Goal: Check status: Check status

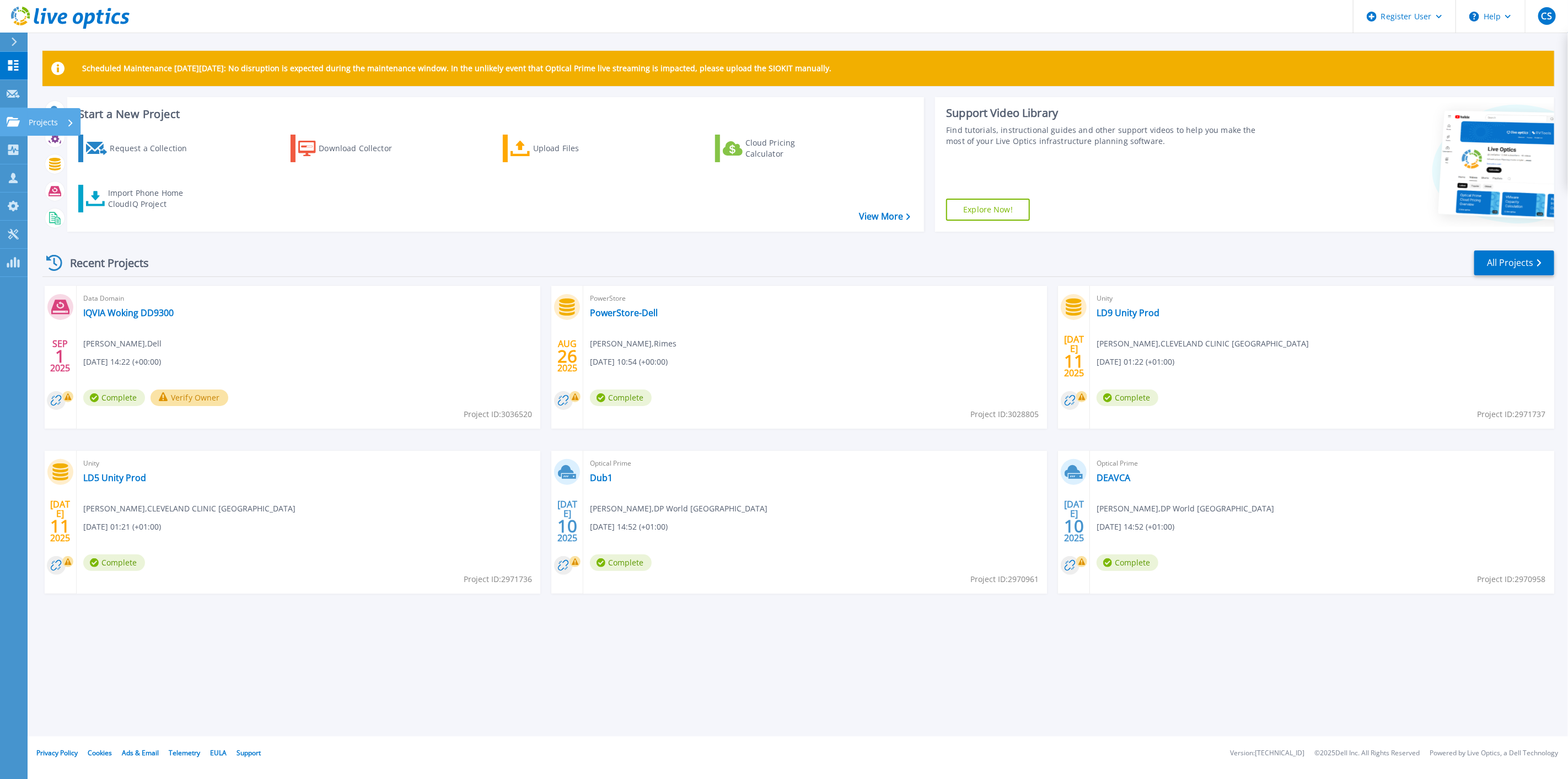
click at [13, 123] on icon at bounding box center [13, 121] width 13 height 9
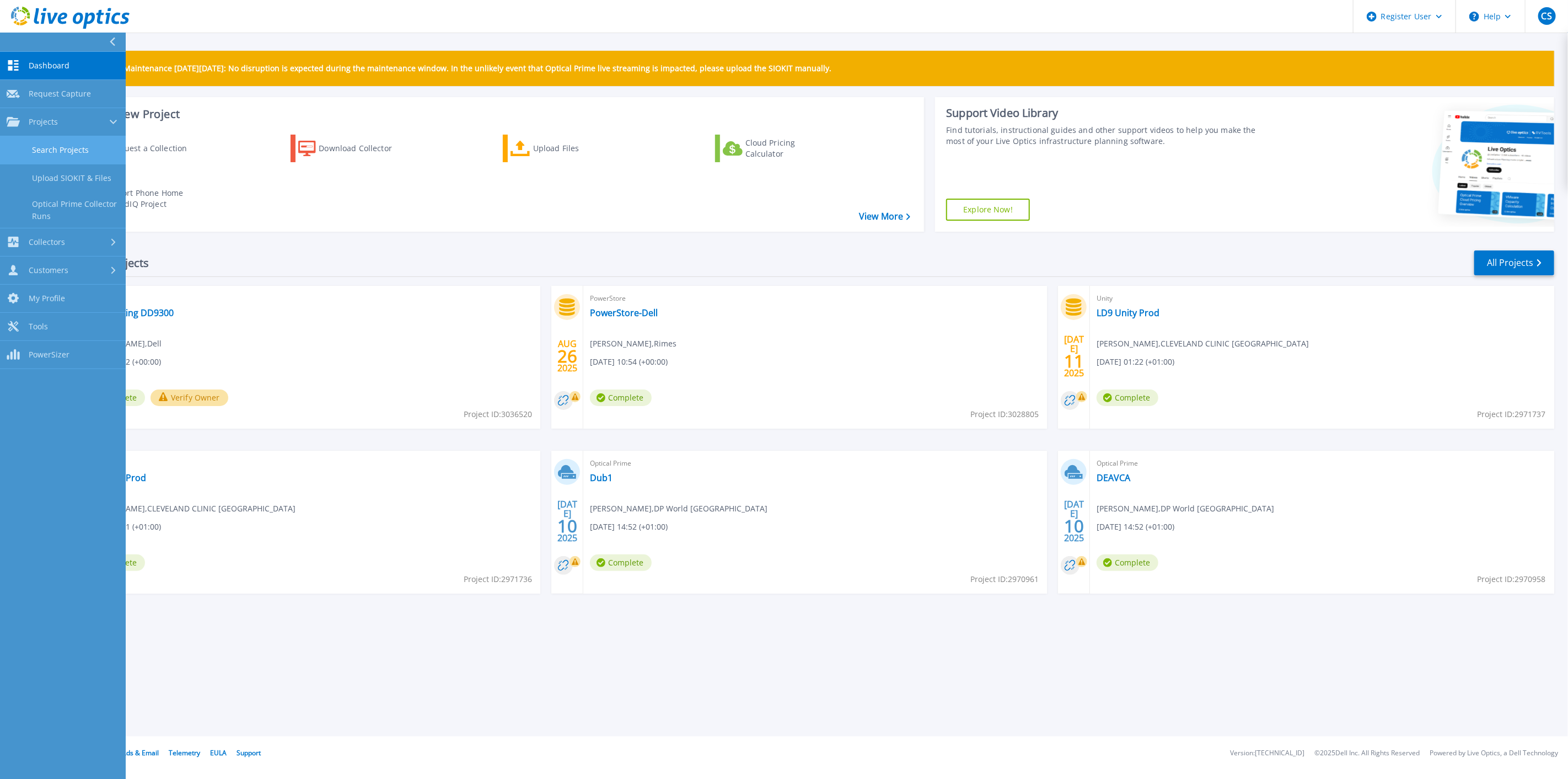
click at [58, 149] on link "Search Projects" at bounding box center [63, 150] width 126 height 28
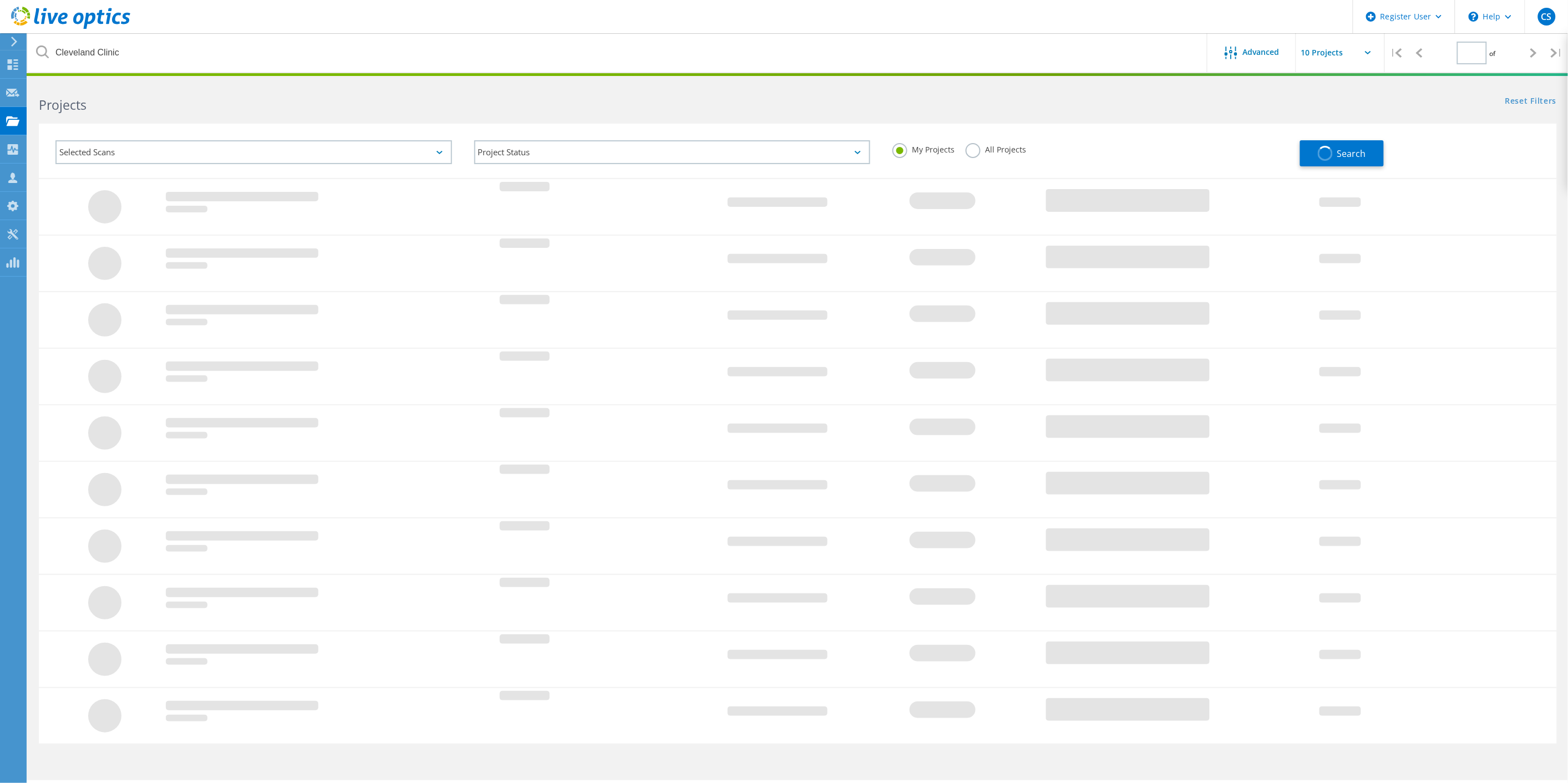
type input "1"
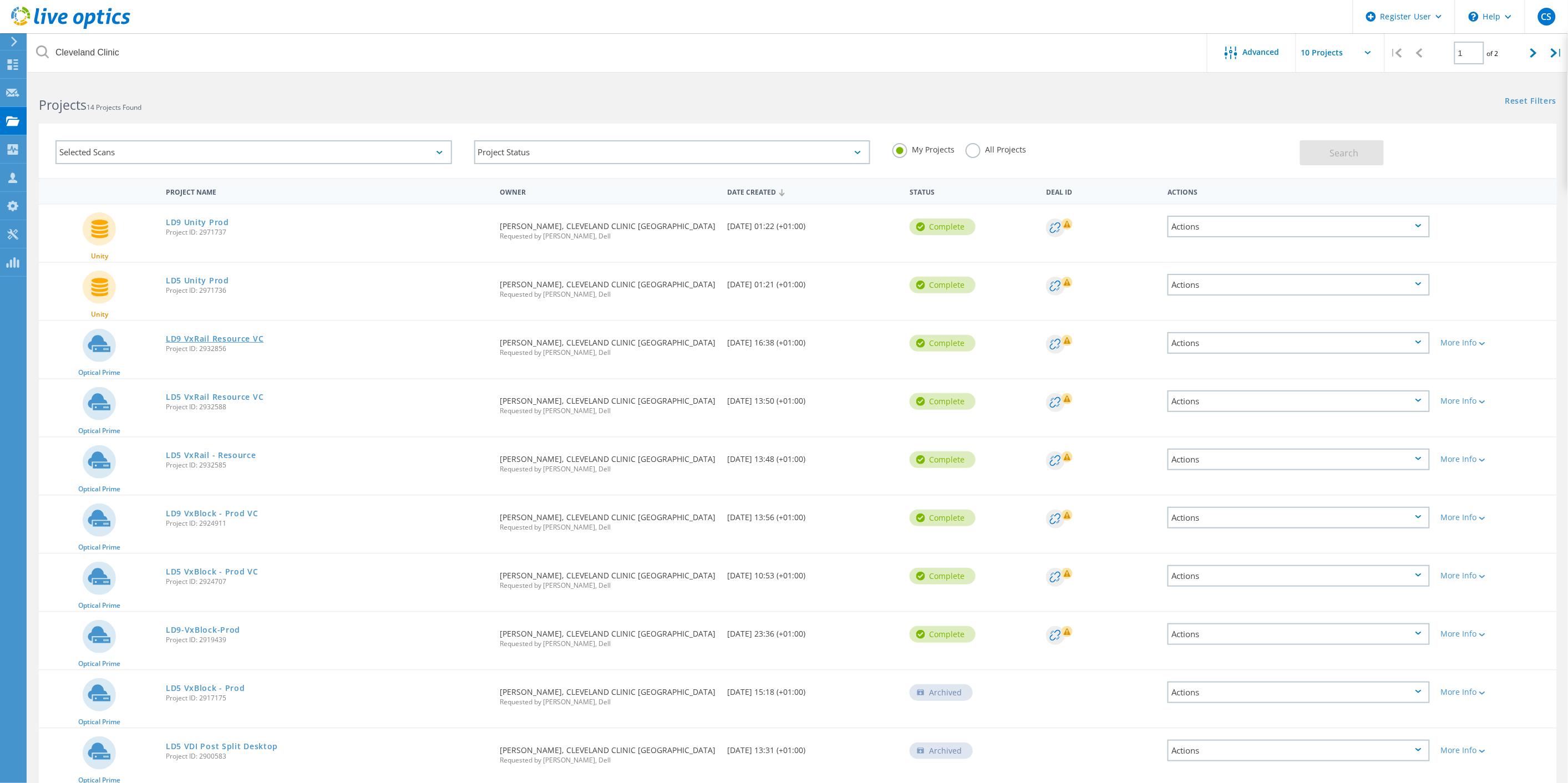
click at [254, 340] on link "LD9 VxRail Resource VC" at bounding box center [215, 339] width 97 height 8
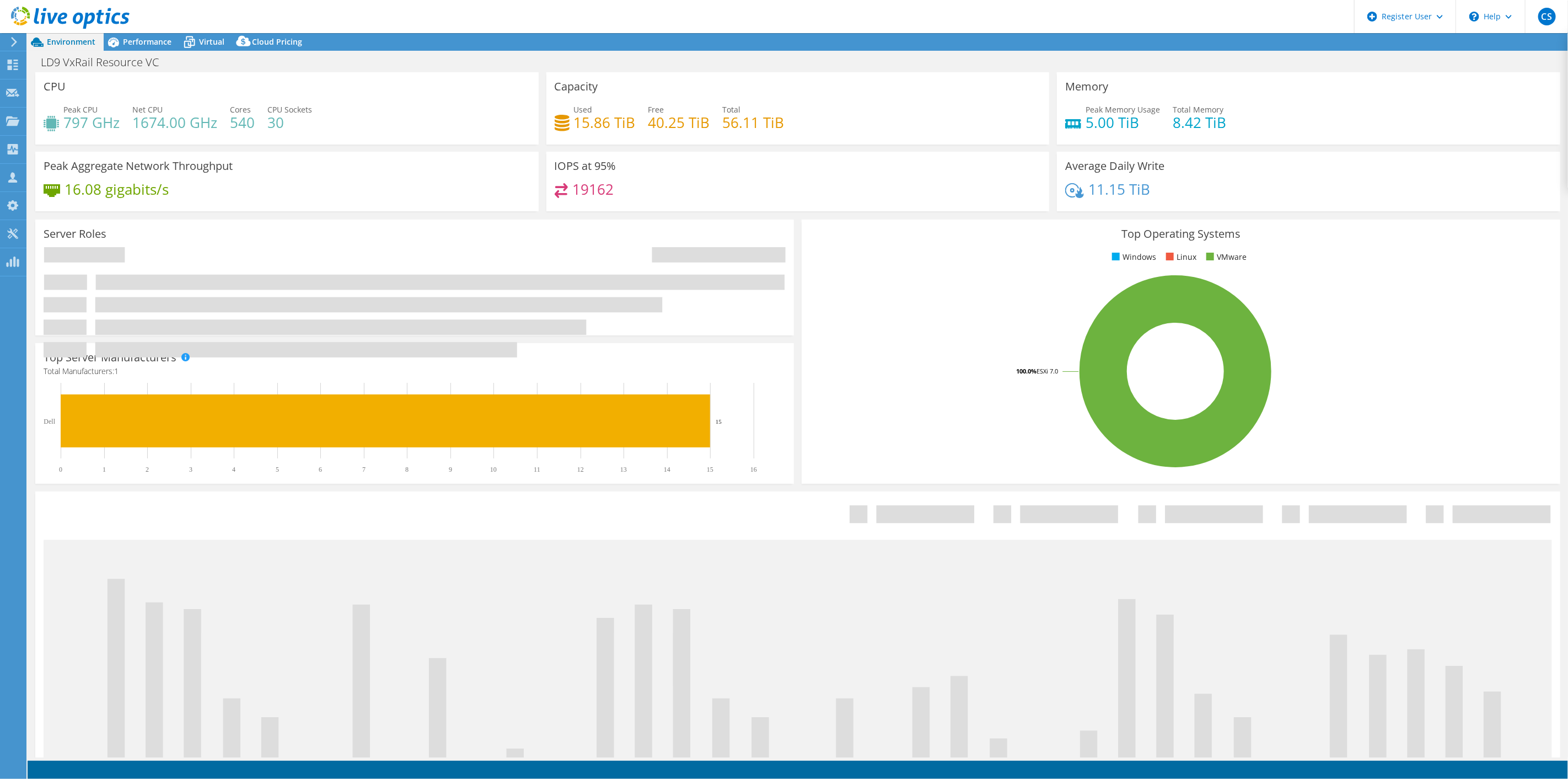
select select "EULondon"
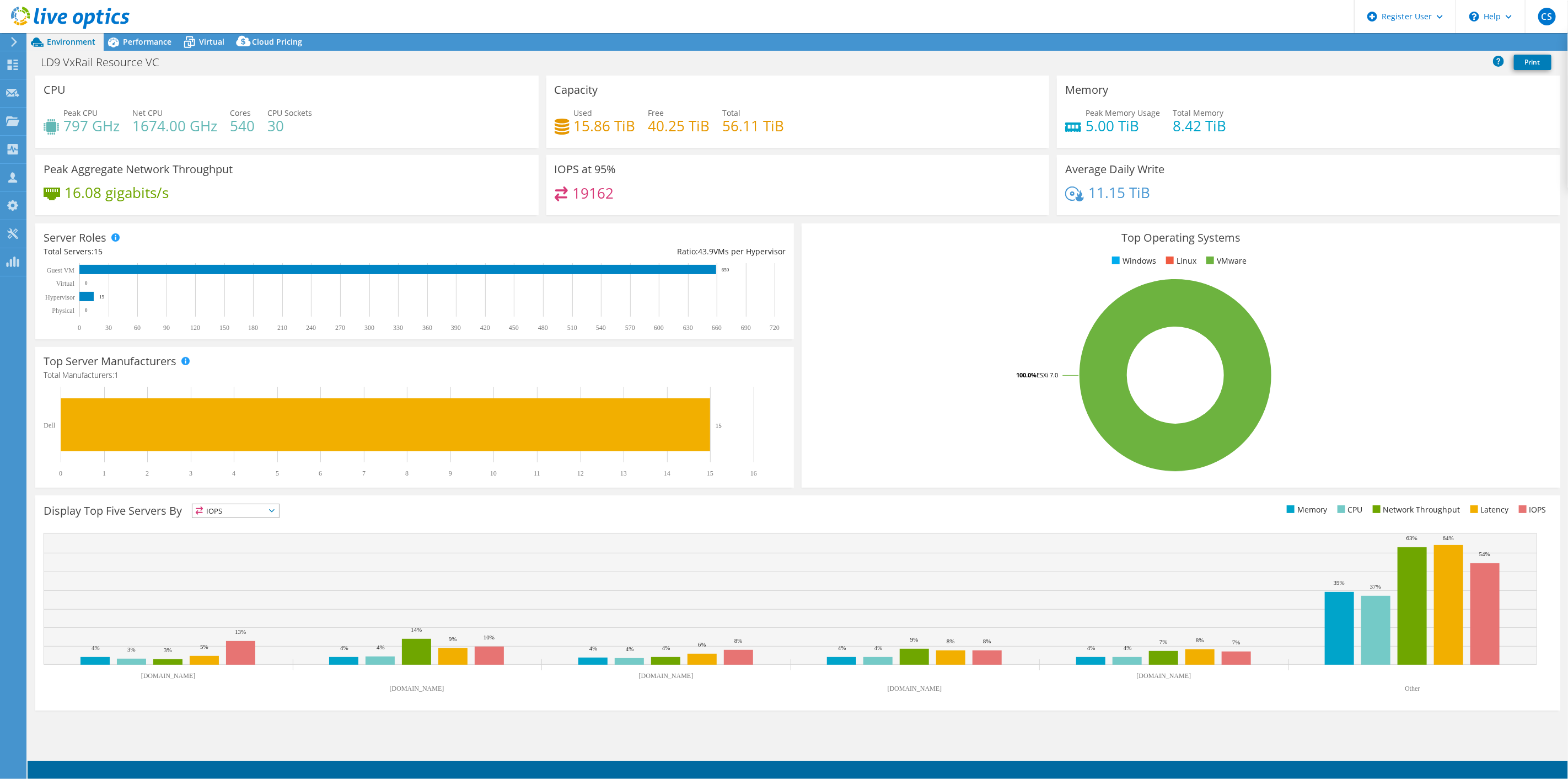
select select "EULondon"
select select "GBP"
click at [156, 47] on div "Performance" at bounding box center [141, 41] width 76 height 18
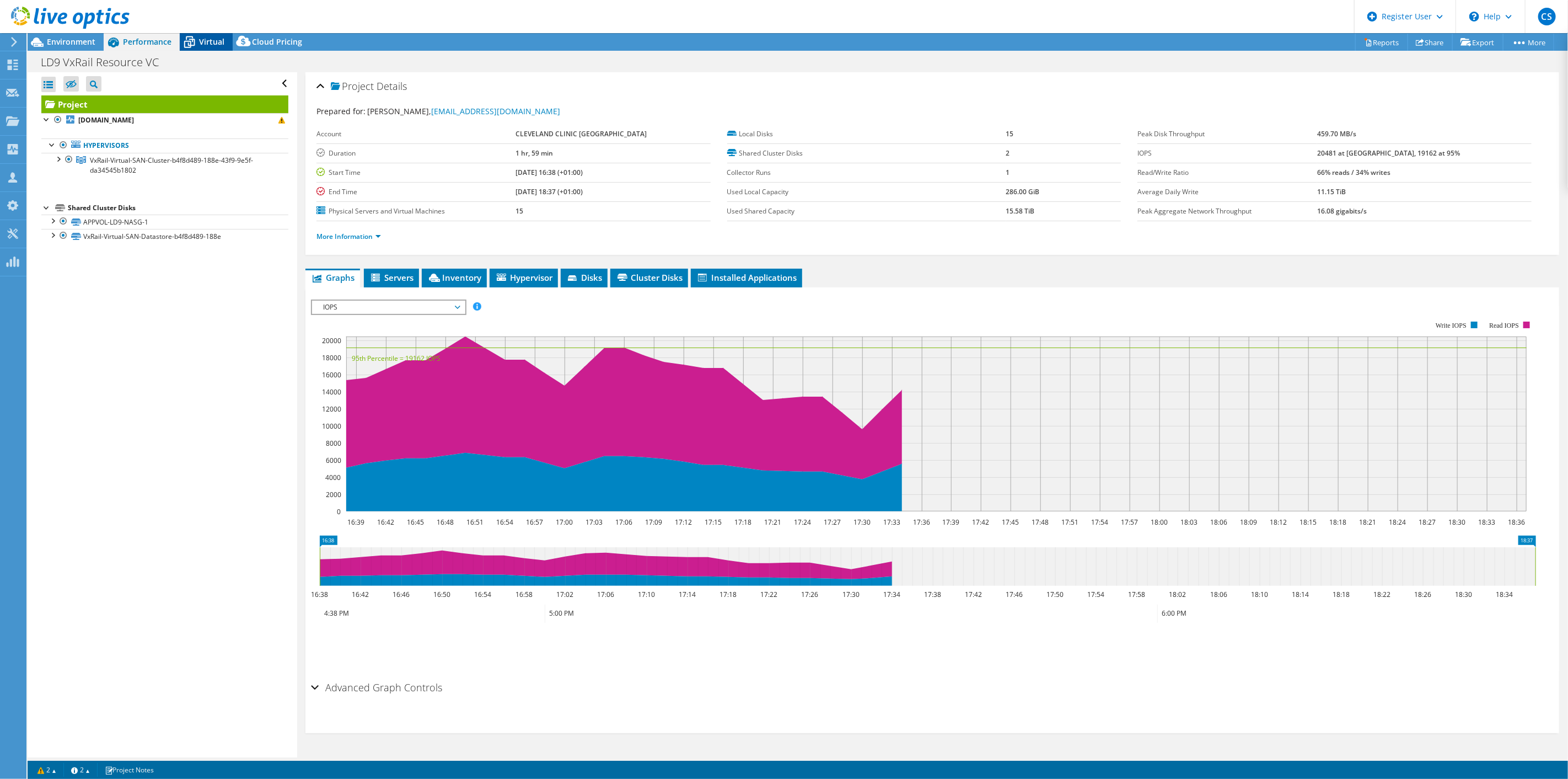
click at [218, 44] on span "Virtual" at bounding box center [211, 41] width 25 height 11
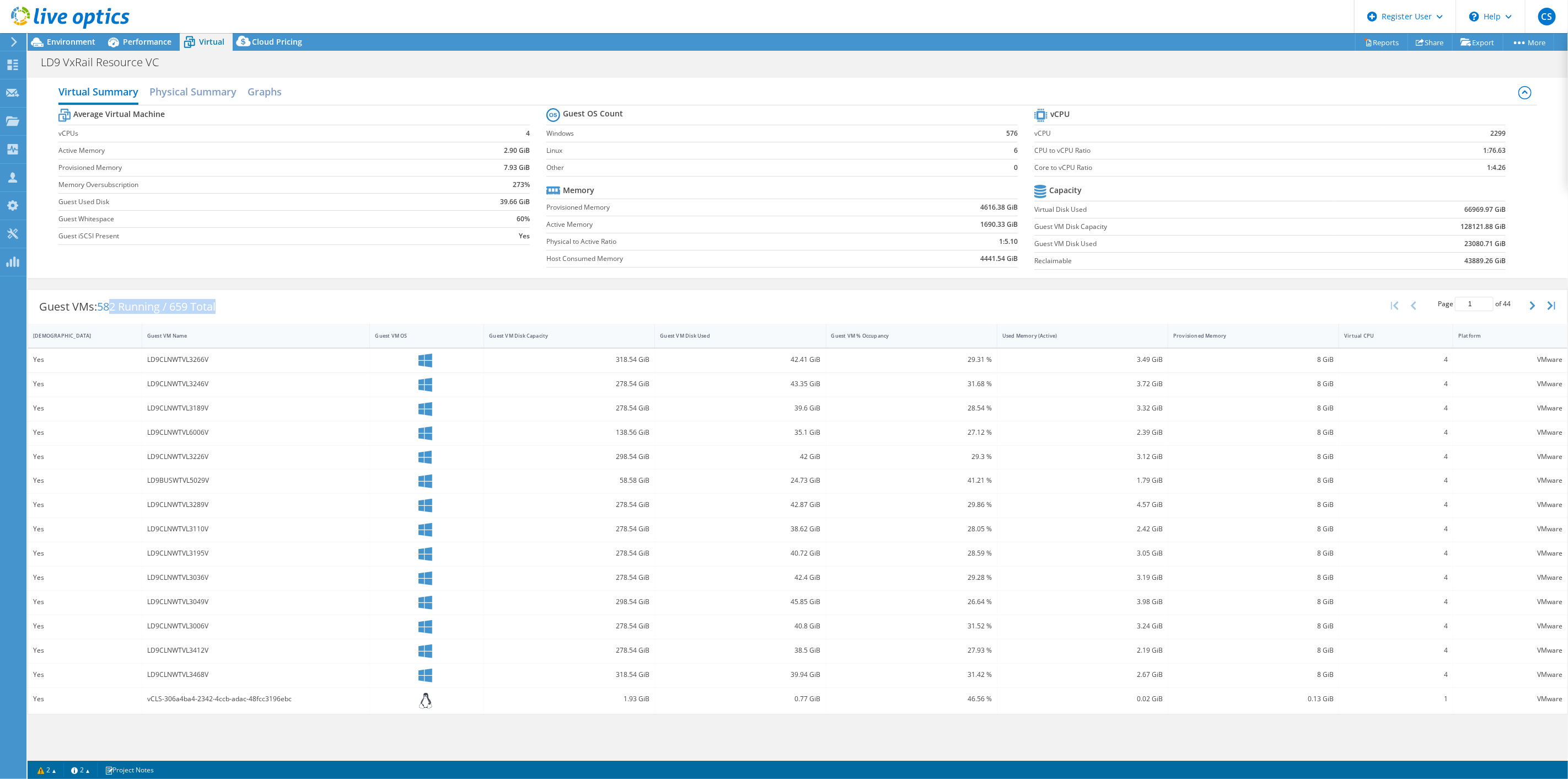
drag, startPoint x: 124, startPoint y: 305, endPoint x: 252, endPoint y: 308, distance: 128.0
click at [252, 308] on div "Guest VMs: 582 Running / 659 Total Page 1 of 44 5 rows 10 rows 20 rows 25 rows …" at bounding box center [798, 307] width 1540 height 35
click at [252, 309] on div "Guest VMs: 582 Running / 659 Total Page 1 of 44 5 rows 10 rows 20 rows 25 rows …" at bounding box center [798, 307] width 1540 height 35
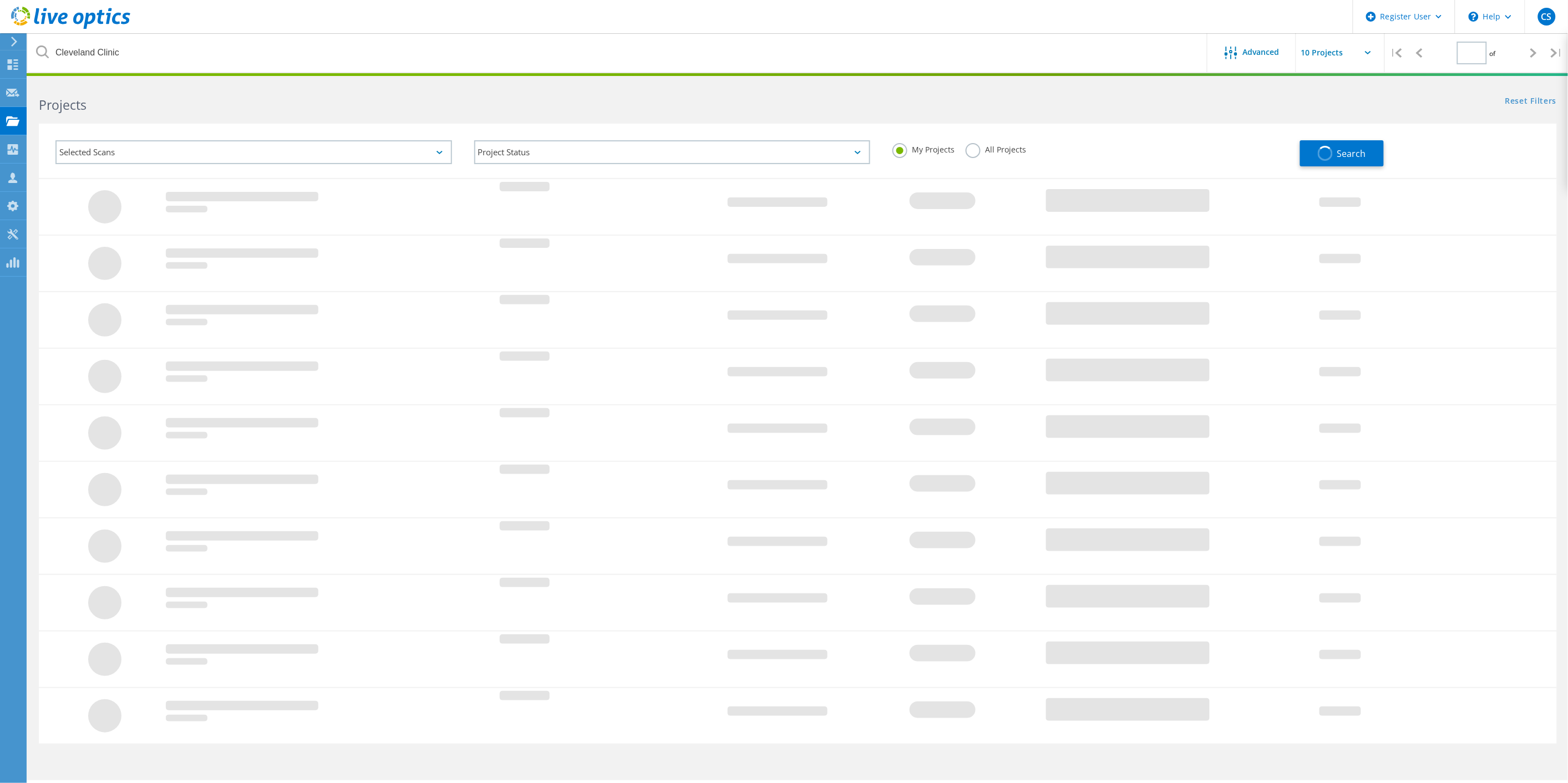
type input "1"
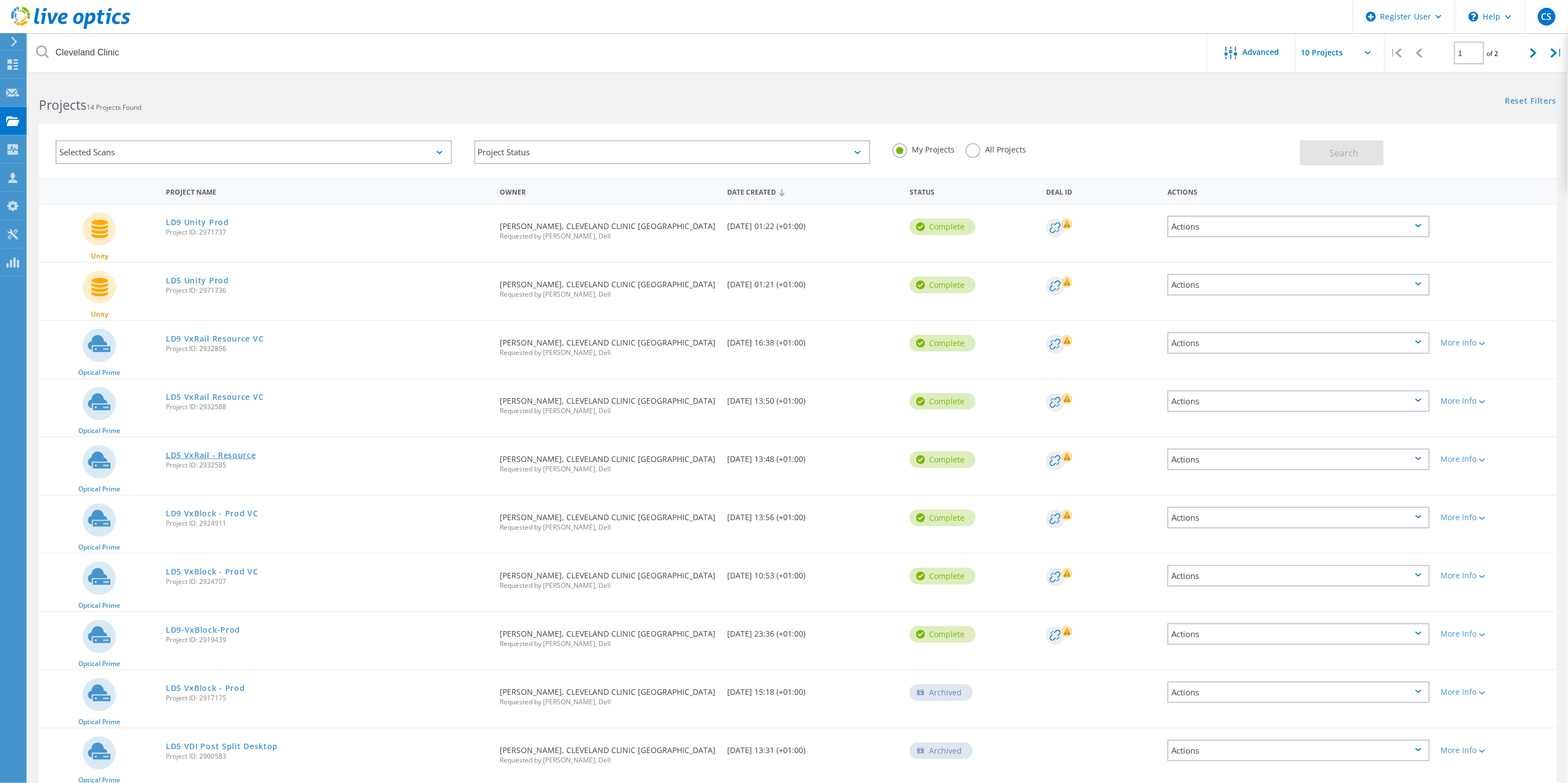
click at [245, 452] on link "LD5 VxRail - Resource" at bounding box center [211, 456] width 90 height 8
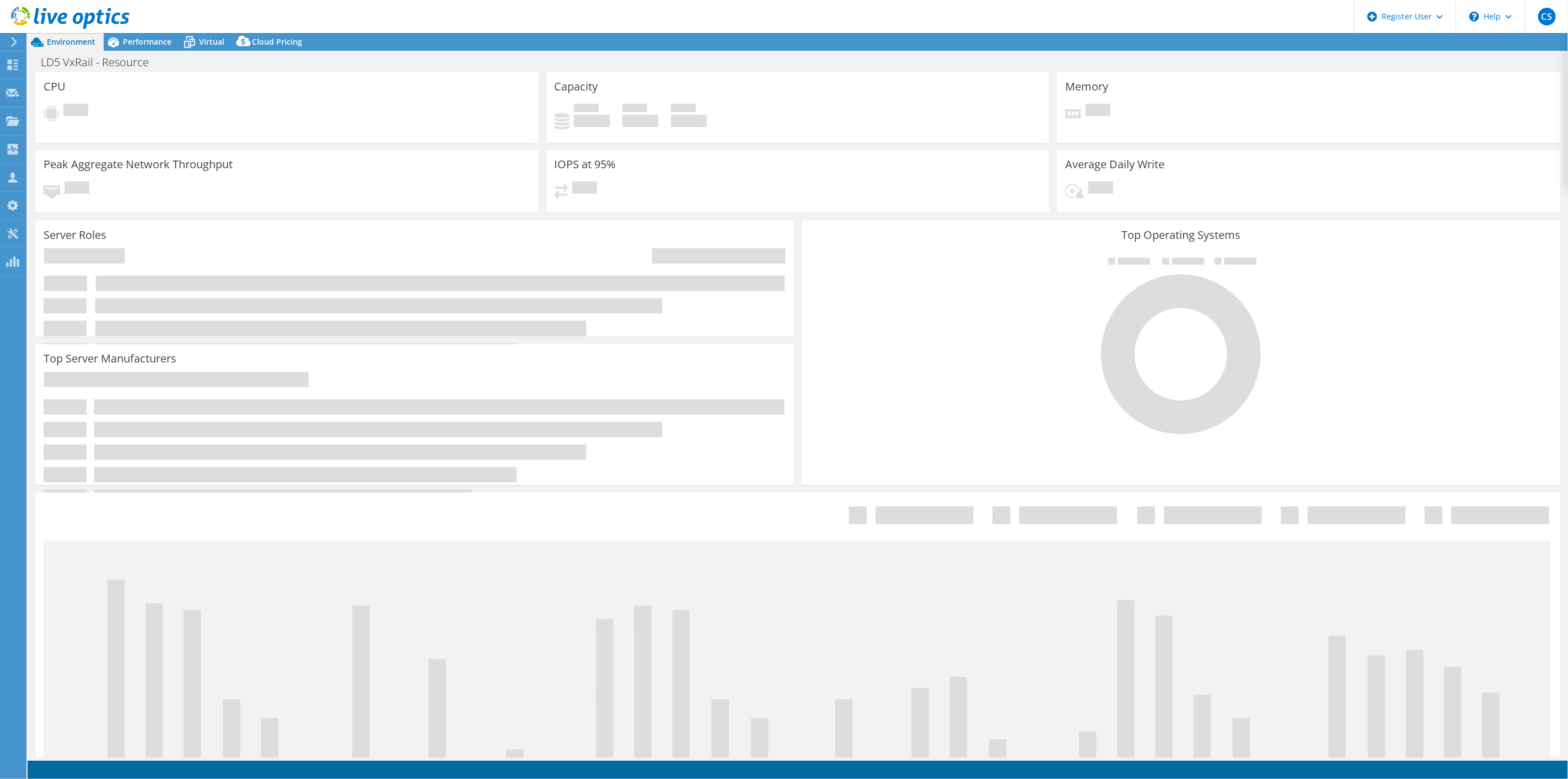
select select "USD"
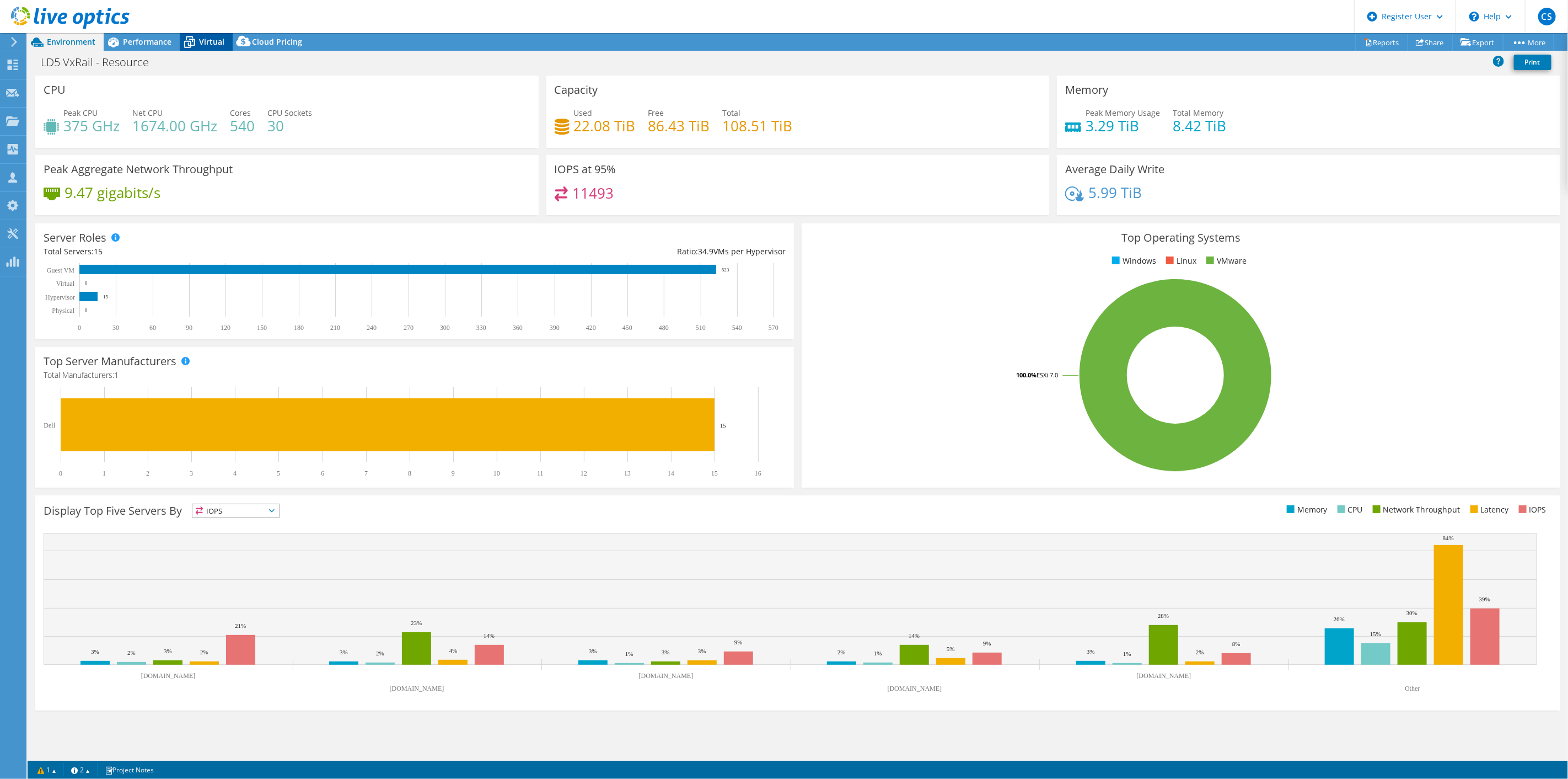
click at [224, 42] on div "Virtual" at bounding box center [206, 41] width 53 height 18
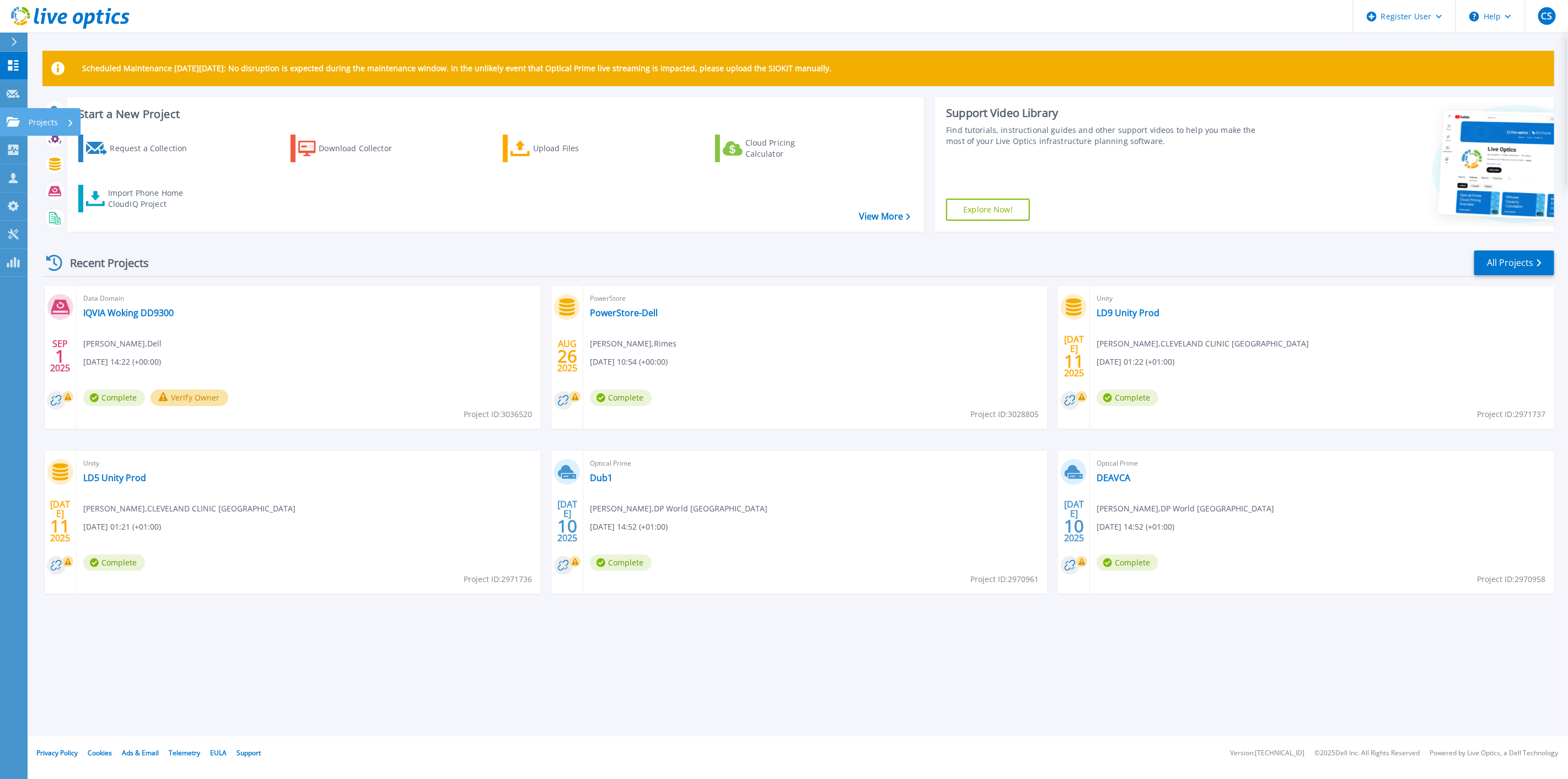
click at [7, 120] on icon at bounding box center [13, 121] width 13 height 9
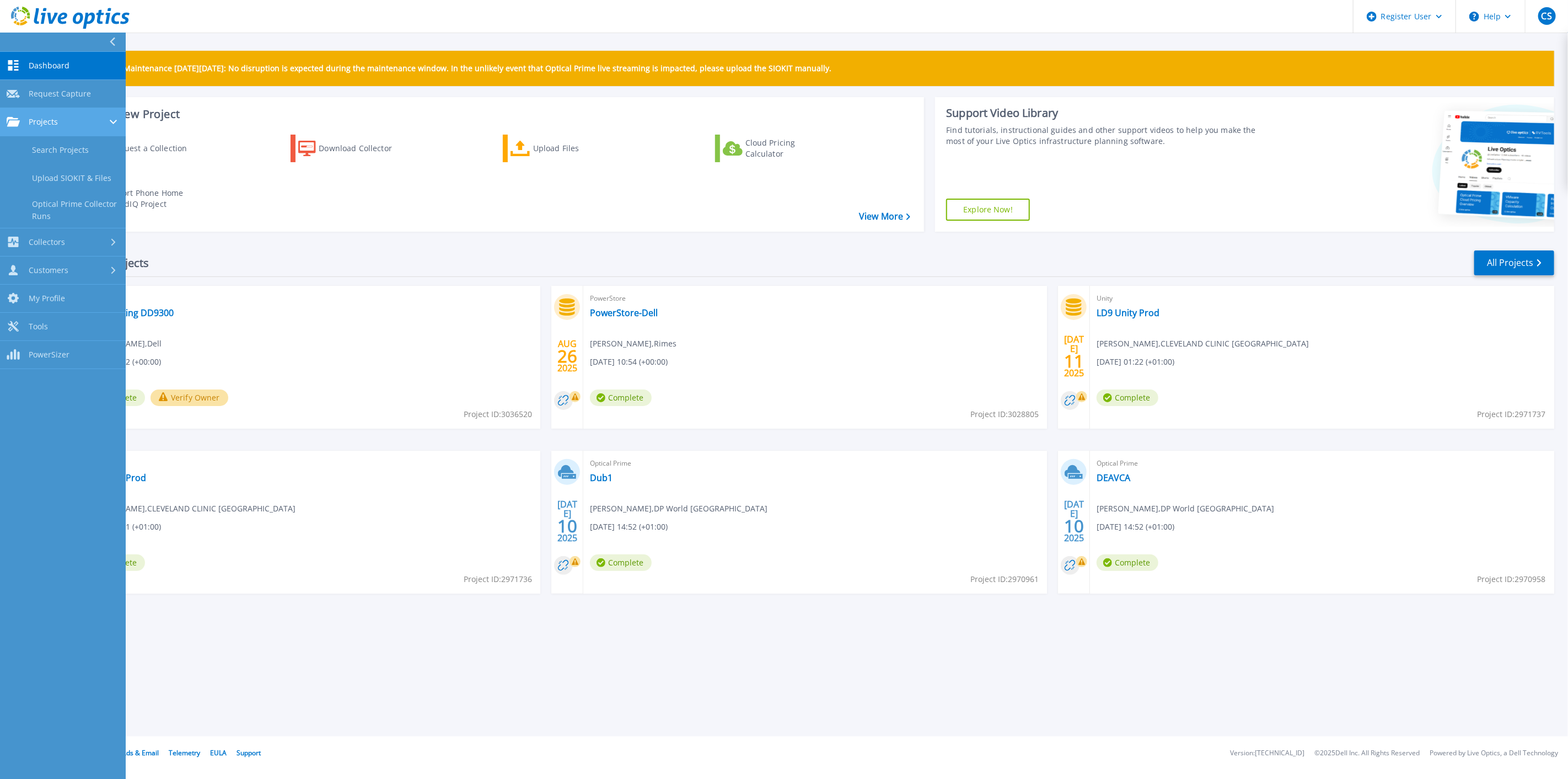
click at [59, 128] on link "Projects Projects" at bounding box center [63, 122] width 126 height 28
click at [58, 124] on div "Projects" at bounding box center [63, 121] width 113 height 10
click at [68, 148] on link "Search Projects" at bounding box center [63, 150] width 126 height 28
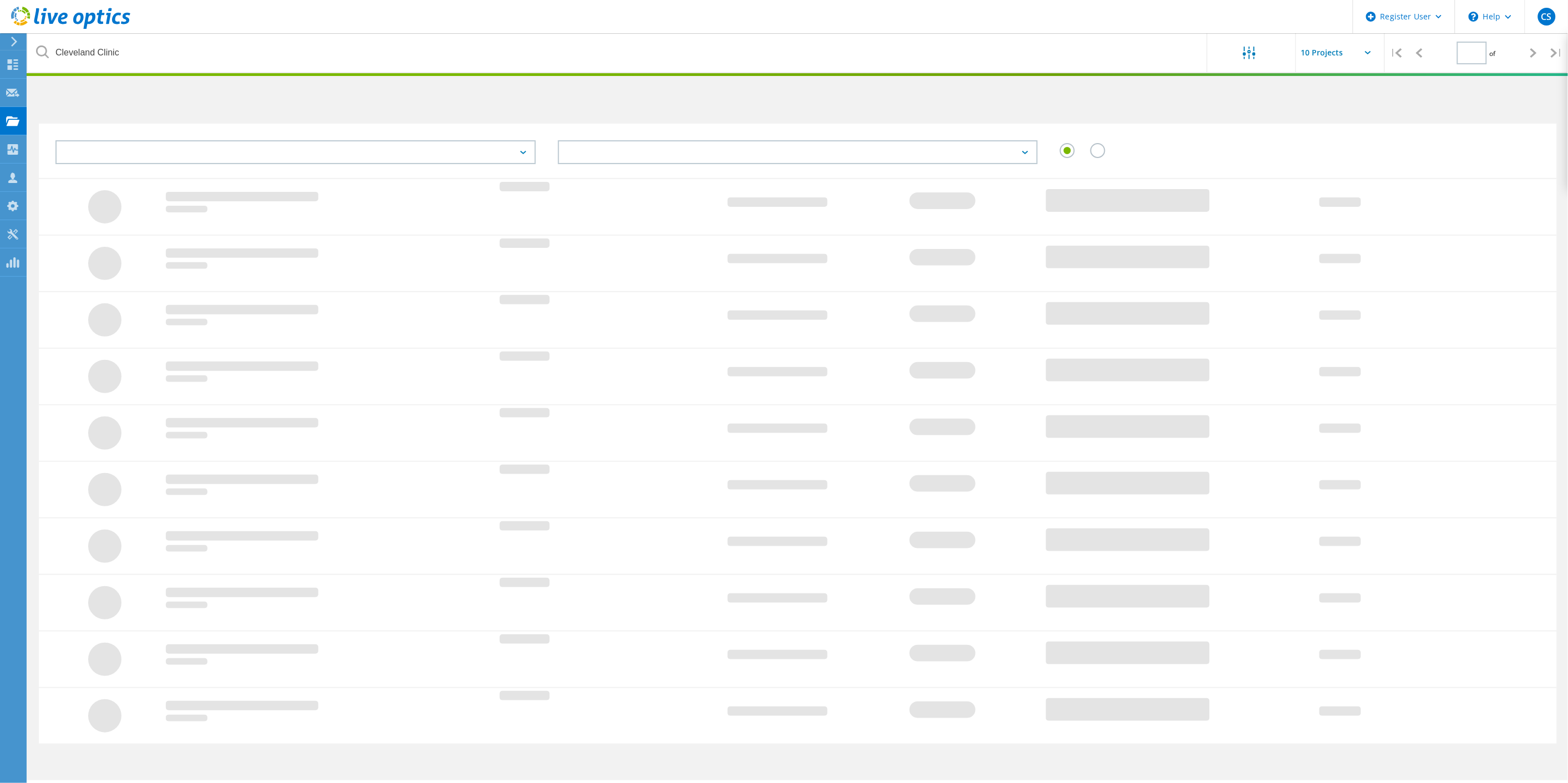
type input "1"
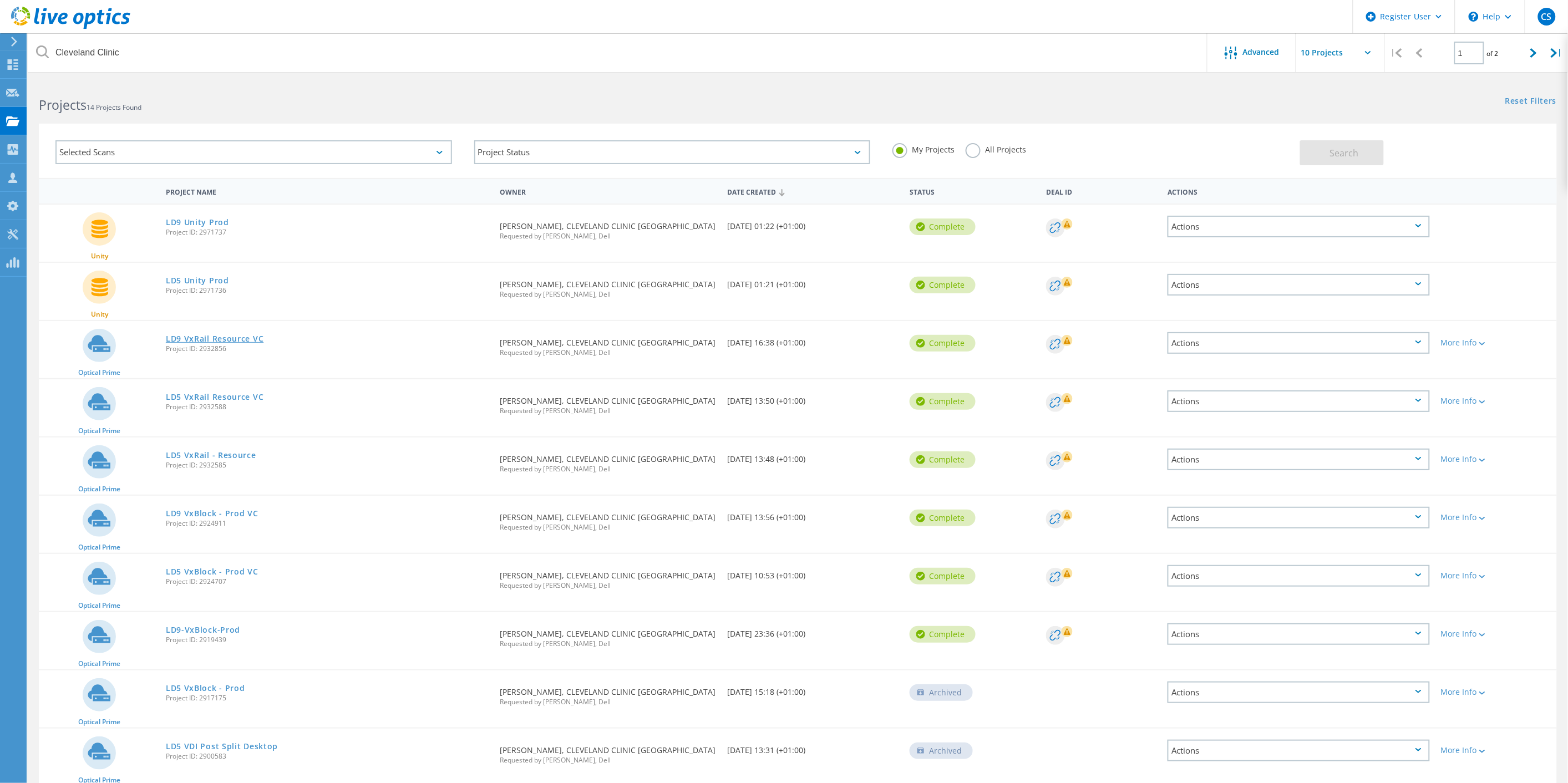
click at [216, 335] on link "LD9 VxRail Resource VC" at bounding box center [215, 339] width 97 height 8
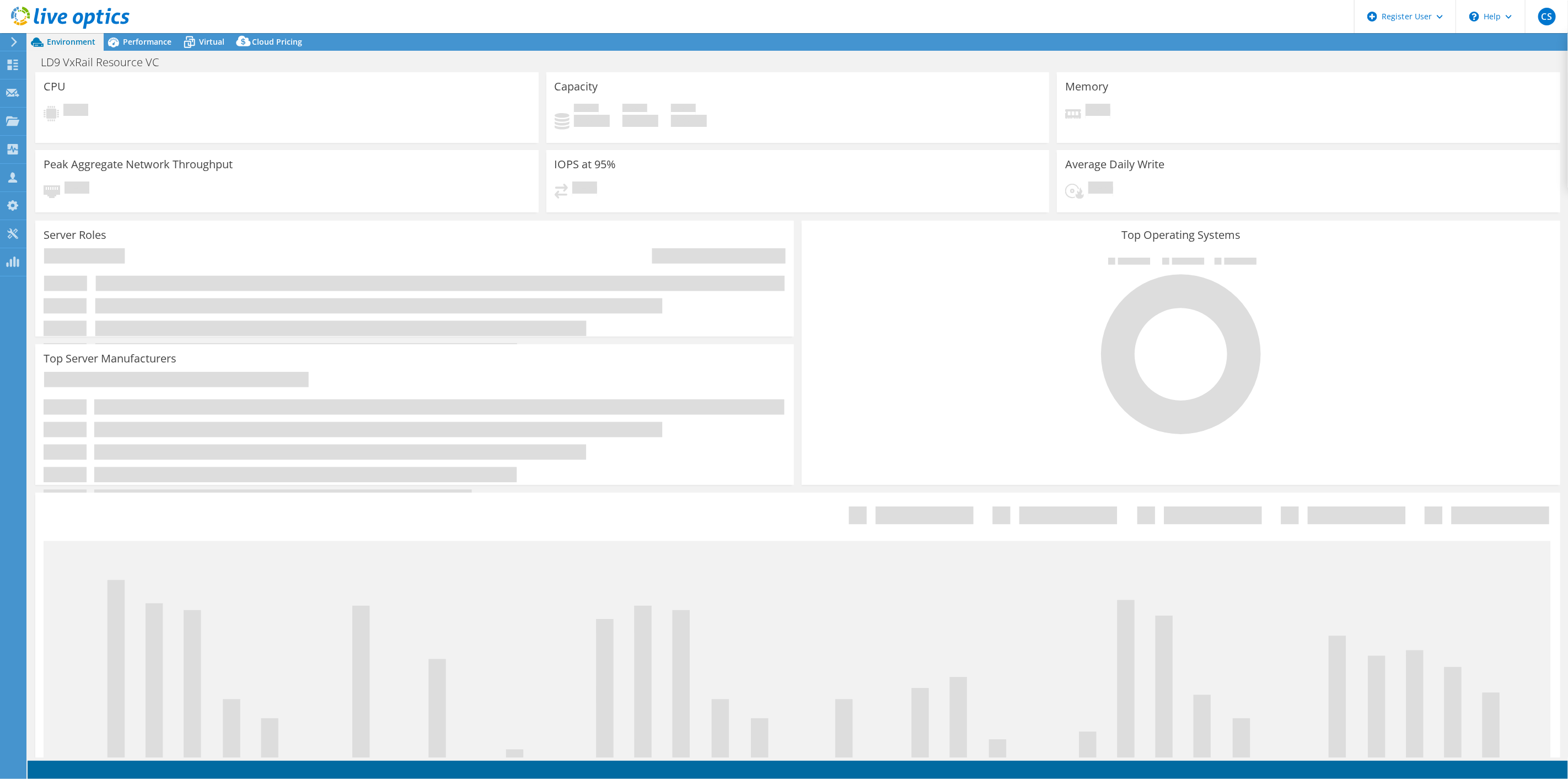
select select "USD"
select select "EULondon"
select select "GBP"
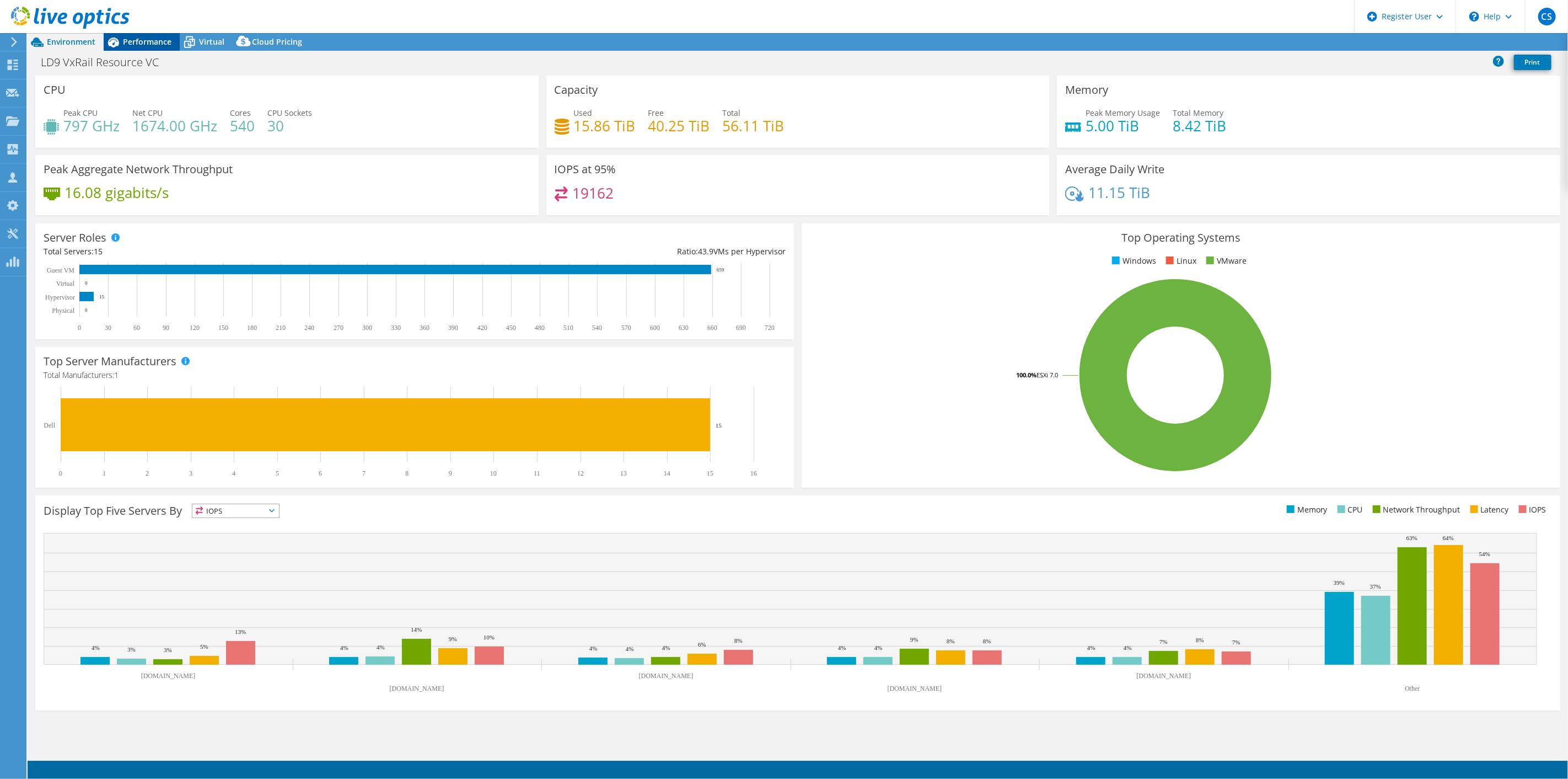
click at [146, 42] on span "Performance" at bounding box center [147, 41] width 48 height 11
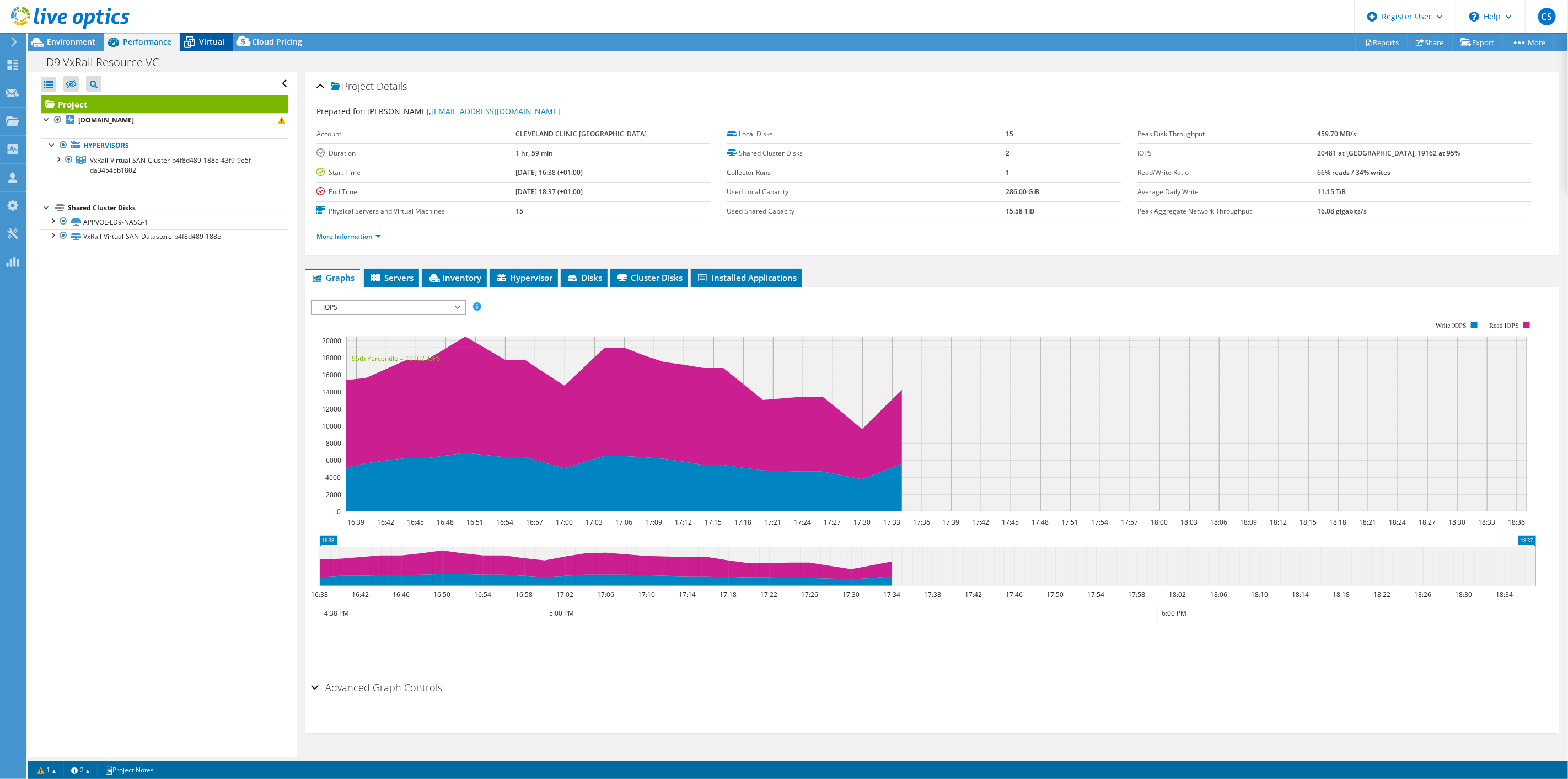
click at [186, 40] on icon at bounding box center [189, 41] width 19 height 19
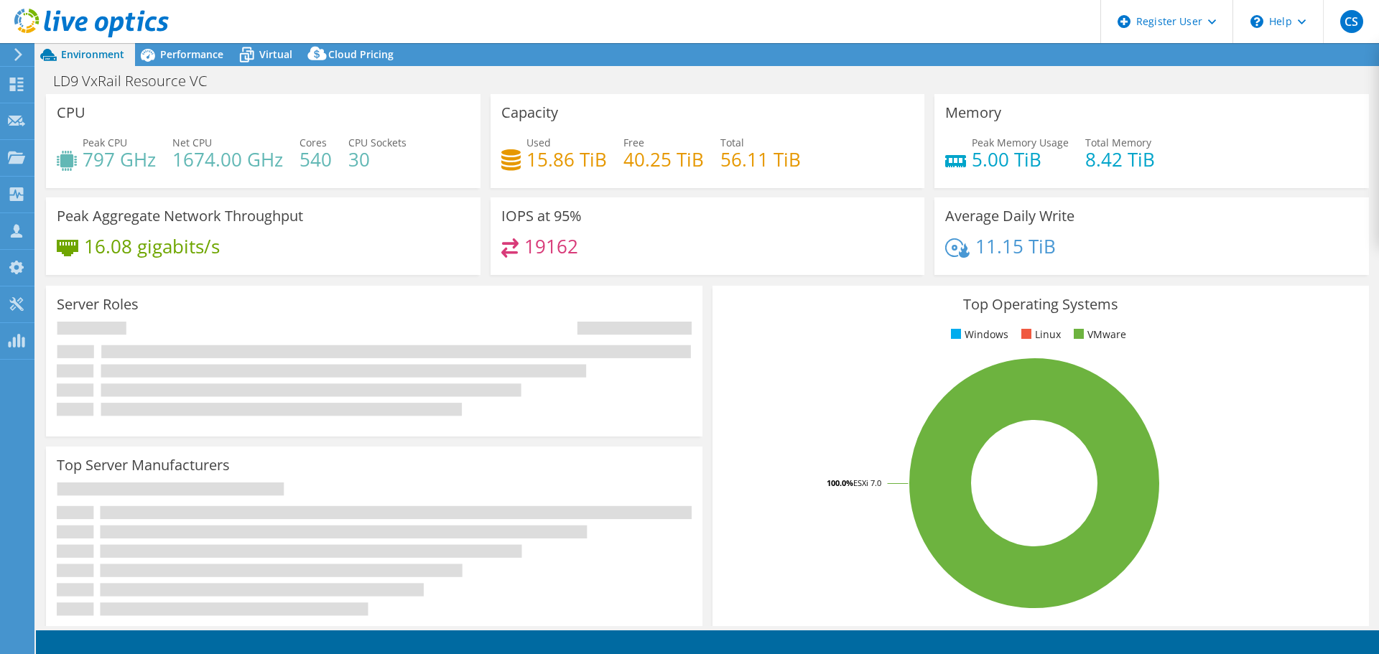
select select "EULondon"
select select "GBP"
